Goal: Feedback & Contribution: Submit feedback/report problem

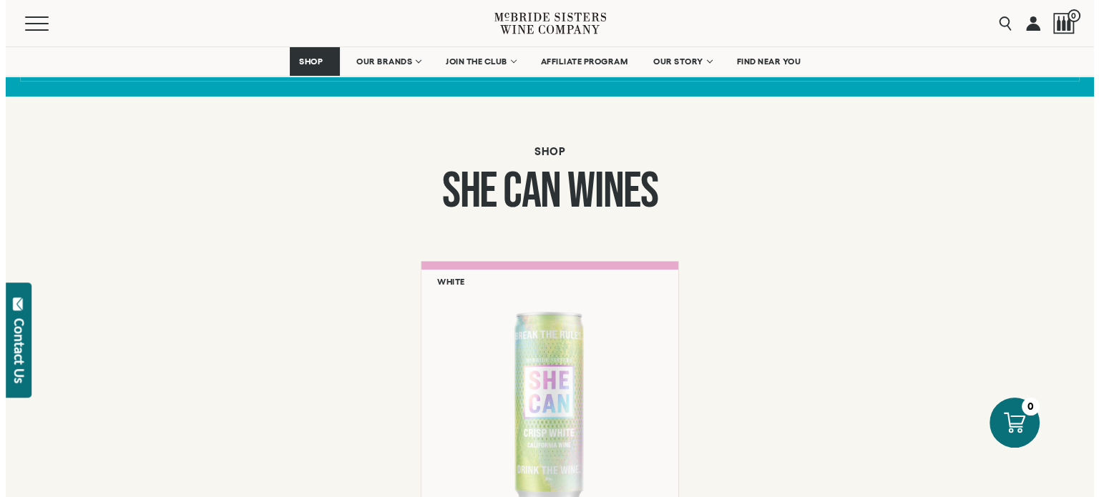
scroll to position [1073, 0]
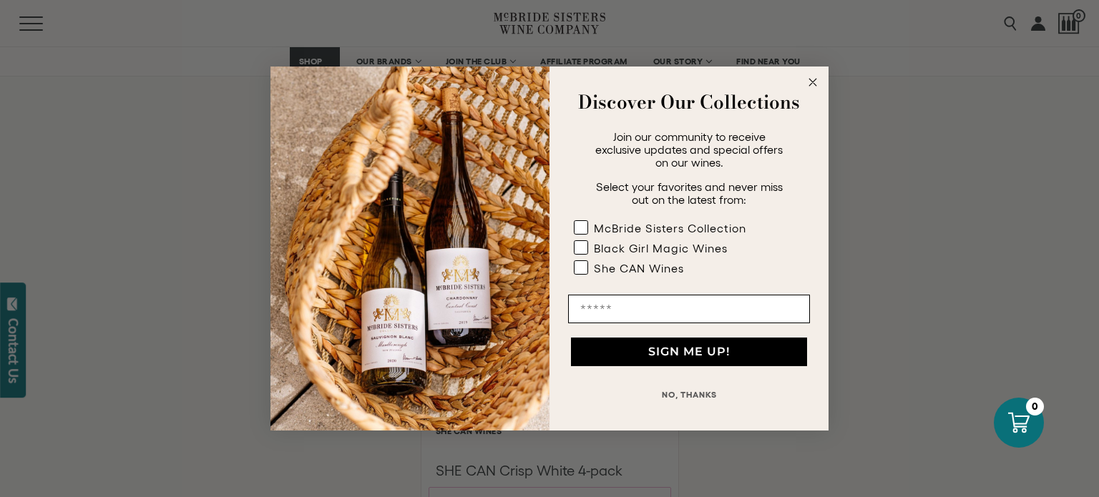
click at [808, 85] on circle "Close dialog" at bounding box center [813, 82] width 16 height 16
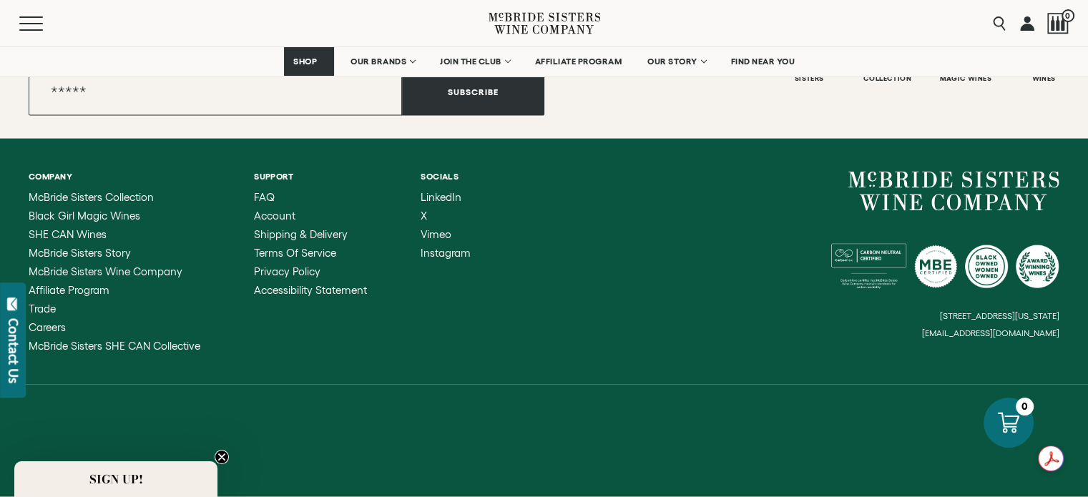
scroll to position [3721, 0]
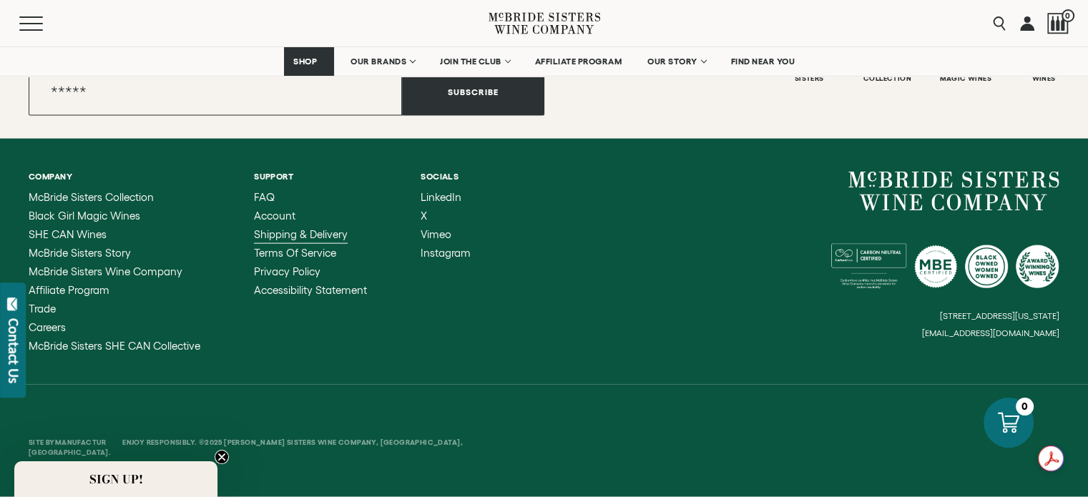
click at [307, 240] on span "Shipping & Delivery" at bounding box center [301, 234] width 94 height 12
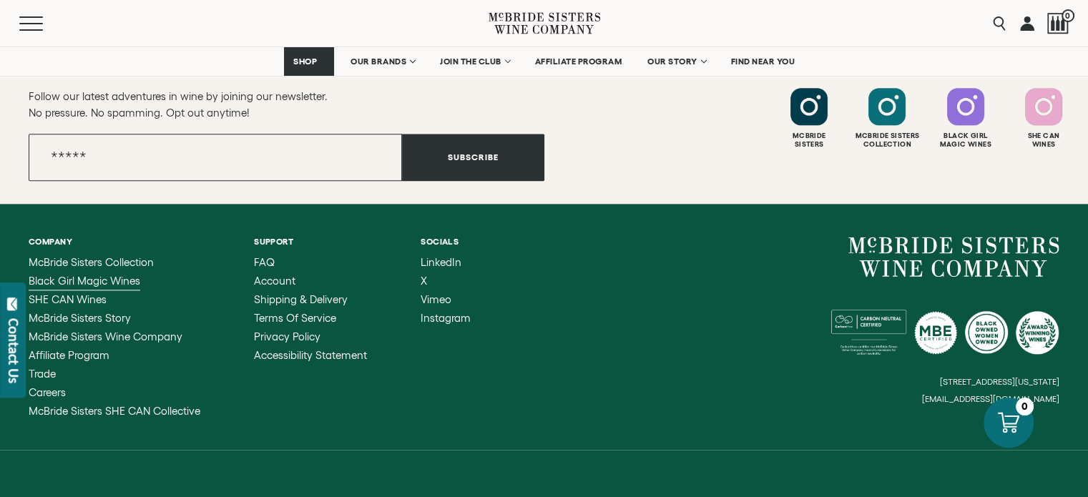
scroll to position [1574, 0]
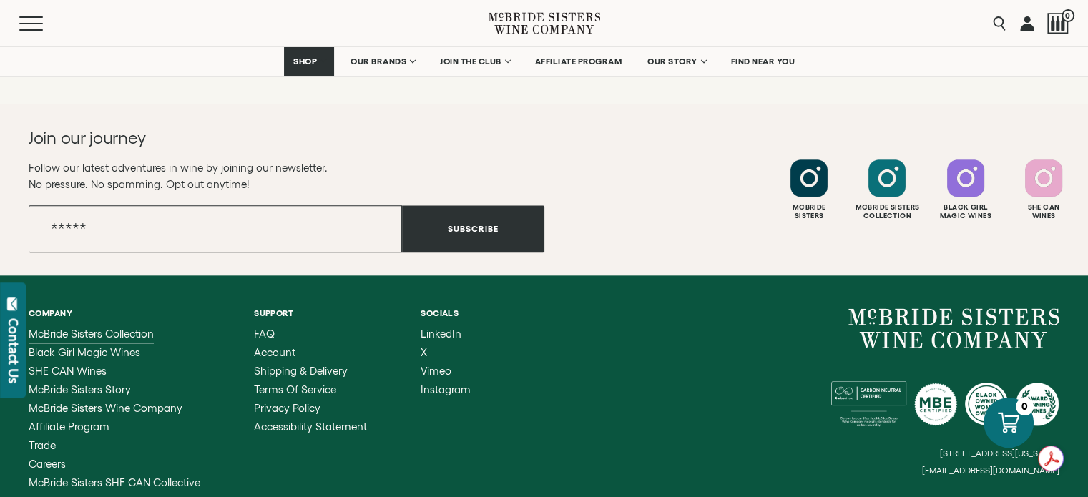
click at [95, 328] on span "McBride Sisters Collection" at bounding box center [91, 334] width 125 height 12
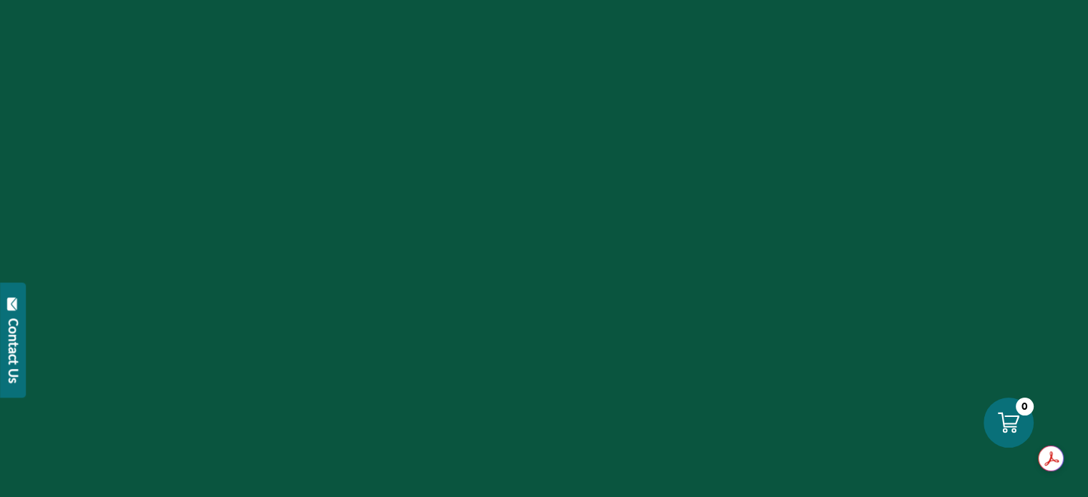
click at [14, 334] on div "Contact Us" at bounding box center [13, 350] width 14 height 65
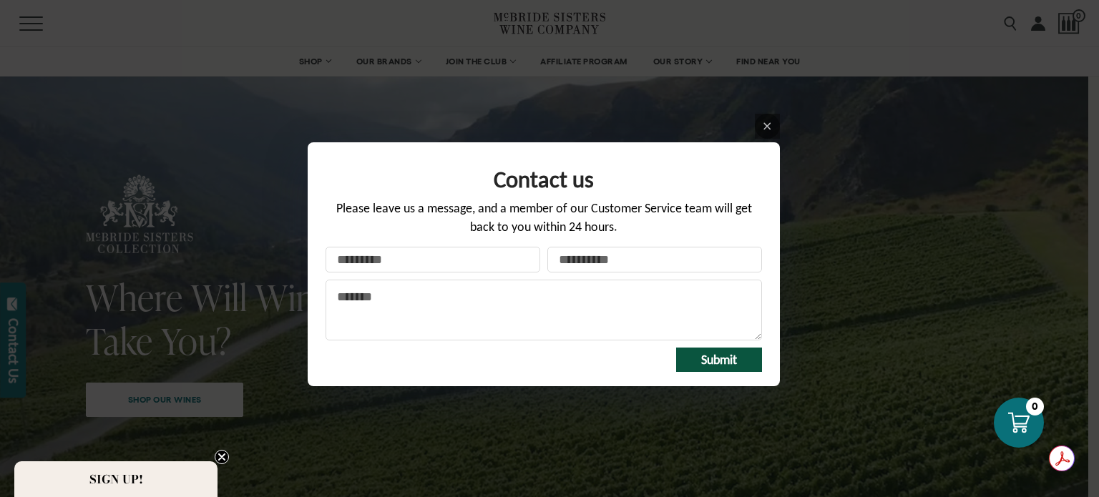
click at [486, 260] on input "Your name" at bounding box center [433, 260] width 215 height 26
click at [633, 299] on textarea "Message" at bounding box center [544, 310] width 437 height 61
click at [405, 263] on input "Your name" at bounding box center [433, 260] width 215 height 26
type input "**********"
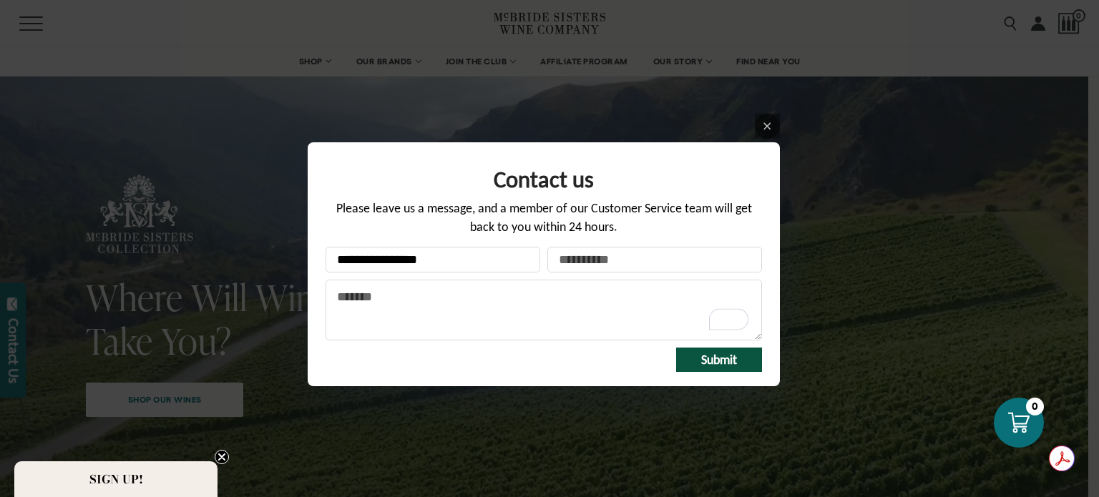
click at [560, 259] on input "Your email *" at bounding box center [654, 260] width 215 height 26
type input "**********"
click at [491, 294] on textarea "Message" at bounding box center [544, 310] width 437 height 61
paste textarea "**********"
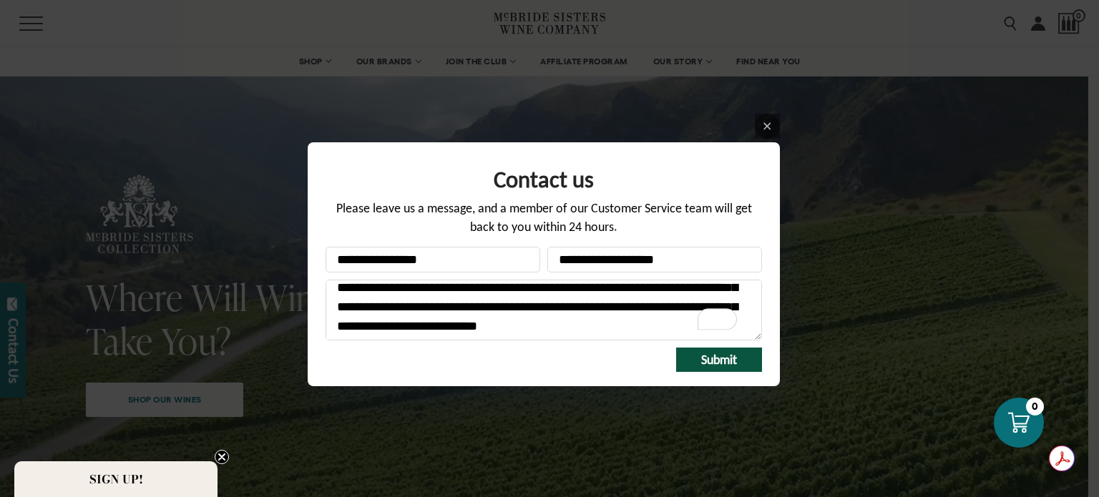
scroll to position [72, 0]
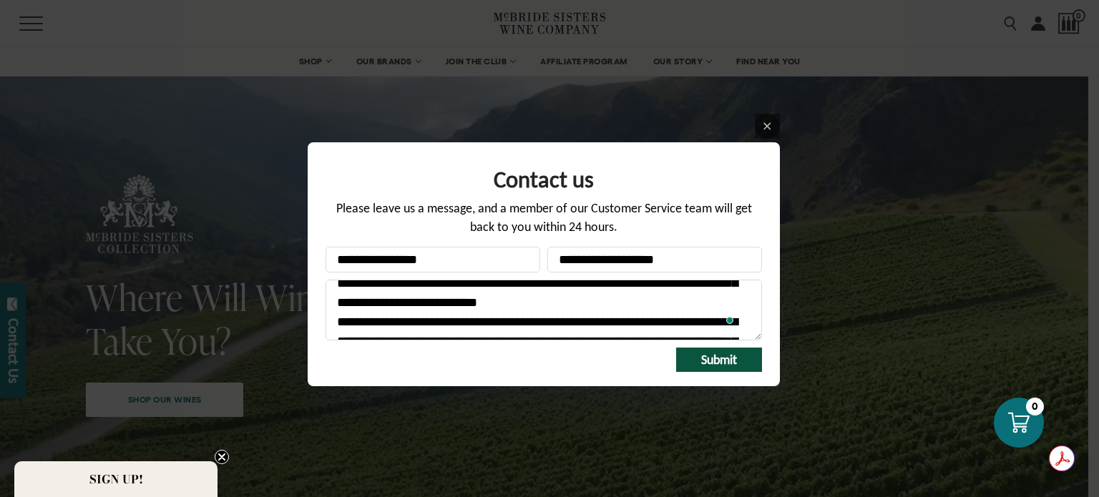
click at [686, 309] on textarea "Message" at bounding box center [544, 310] width 437 height 61
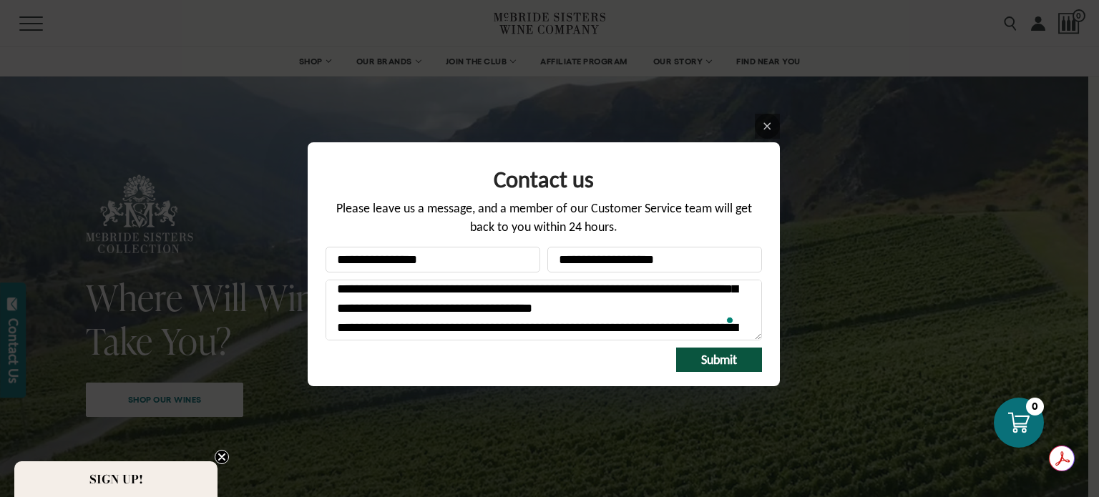
click at [696, 309] on textarea "Message" at bounding box center [544, 310] width 437 height 61
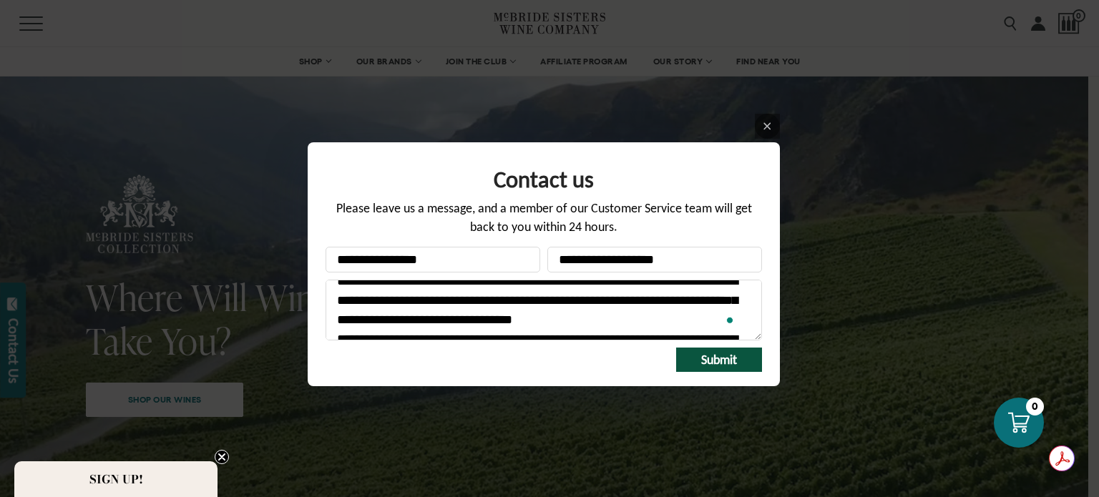
click at [659, 286] on textarea "Message" at bounding box center [544, 310] width 437 height 61
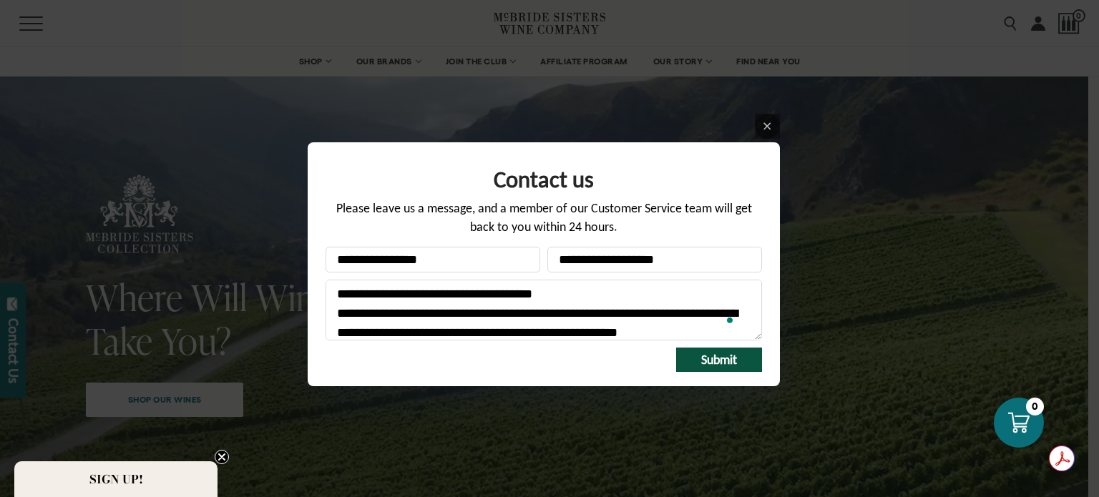
click at [581, 314] on textarea "Message" at bounding box center [544, 310] width 437 height 61
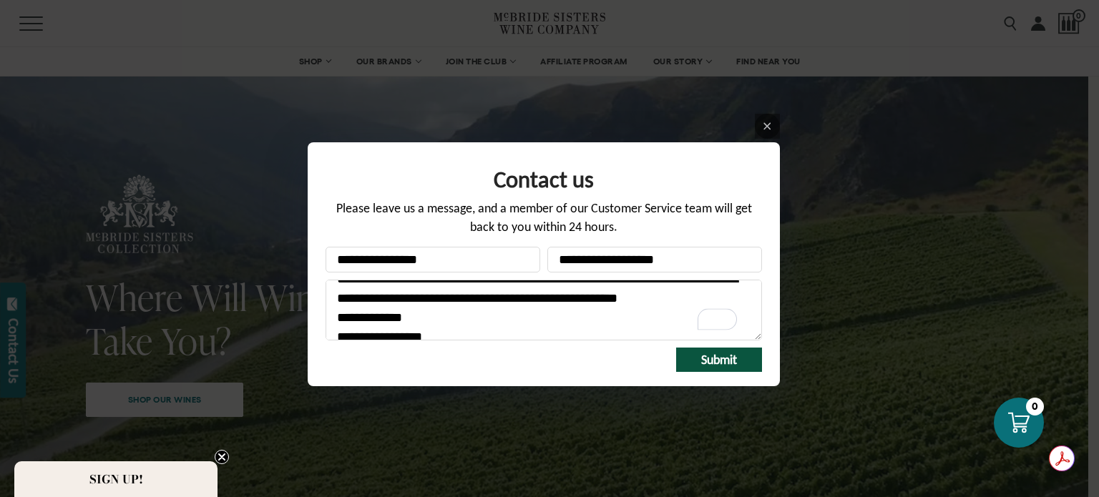
click at [681, 316] on textarea "Message" at bounding box center [544, 310] width 437 height 61
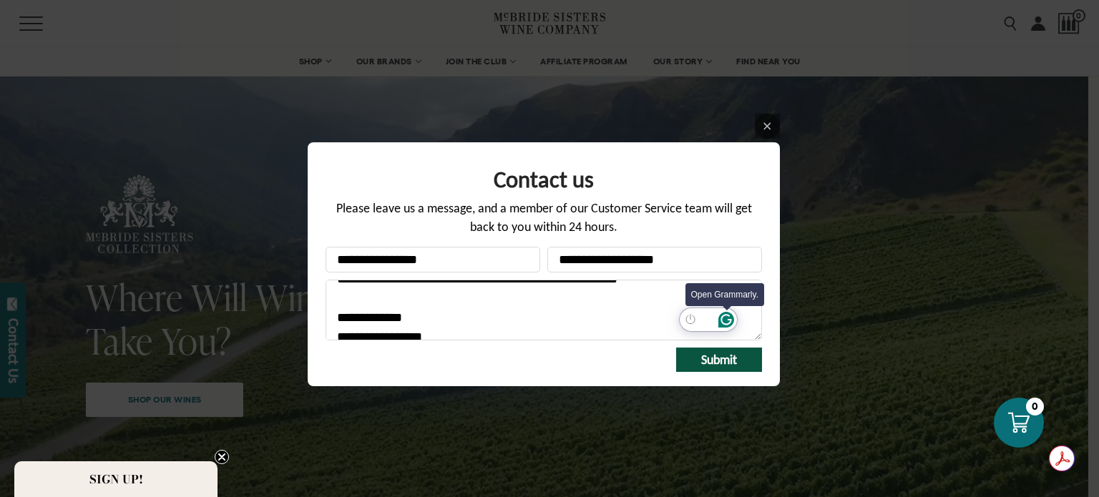
type textarea "**********"
click at [721, 323] on icon "Open Grammarly. 0 Suggestions." at bounding box center [726, 320] width 16 height 16
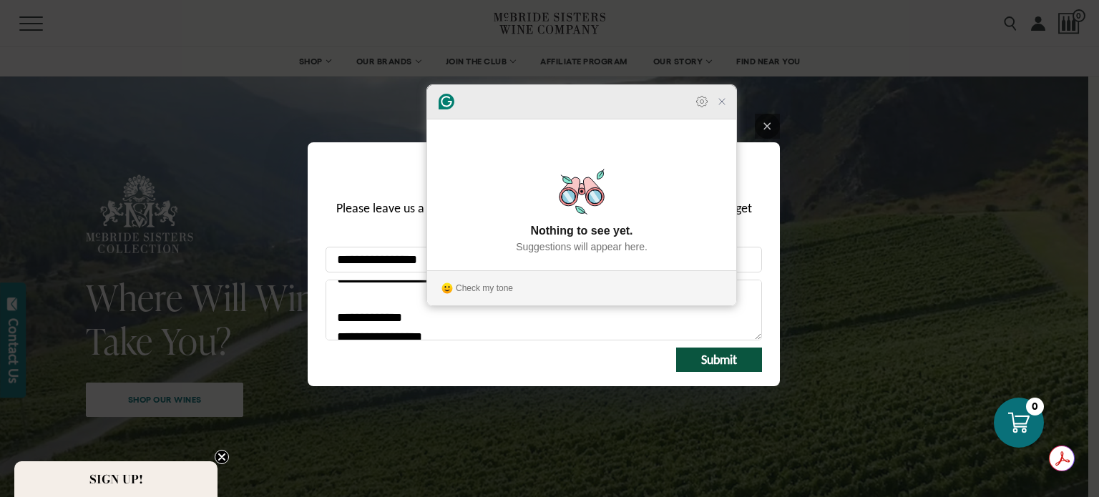
click at [719, 110] on icon "Close Grammarly Assistant" at bounding box center [721, 101] width 17 height 17
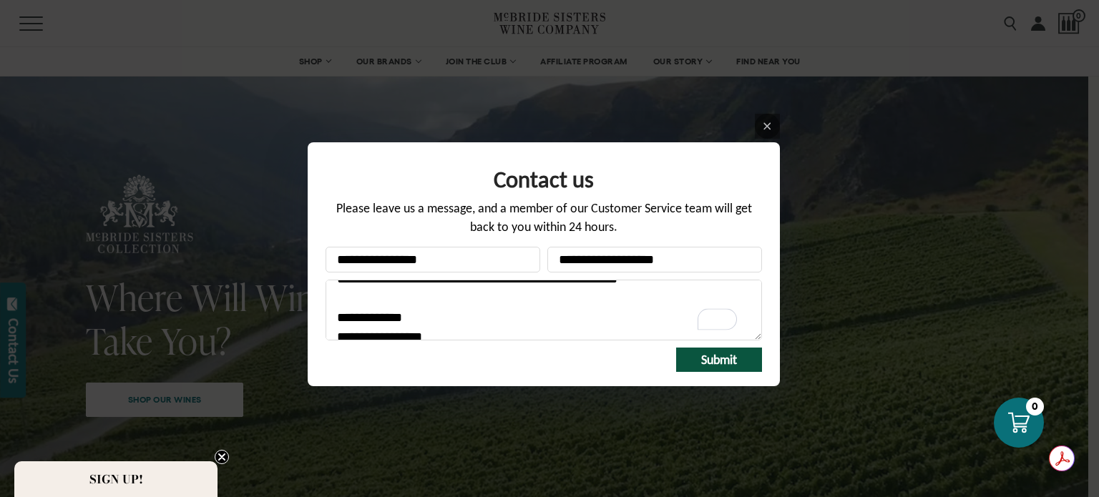
click at [714, 356] on span "Submit" at bounding box center [719, 360] width 36 height 16
